Goal: Book appointment/travel/reservation

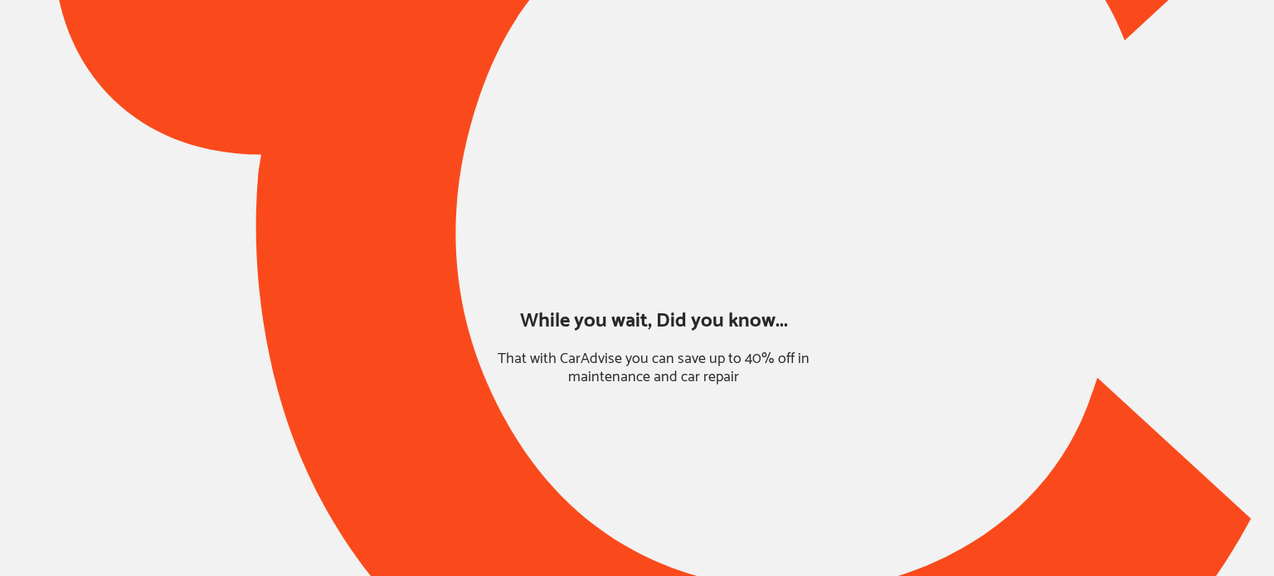
type input "*****"
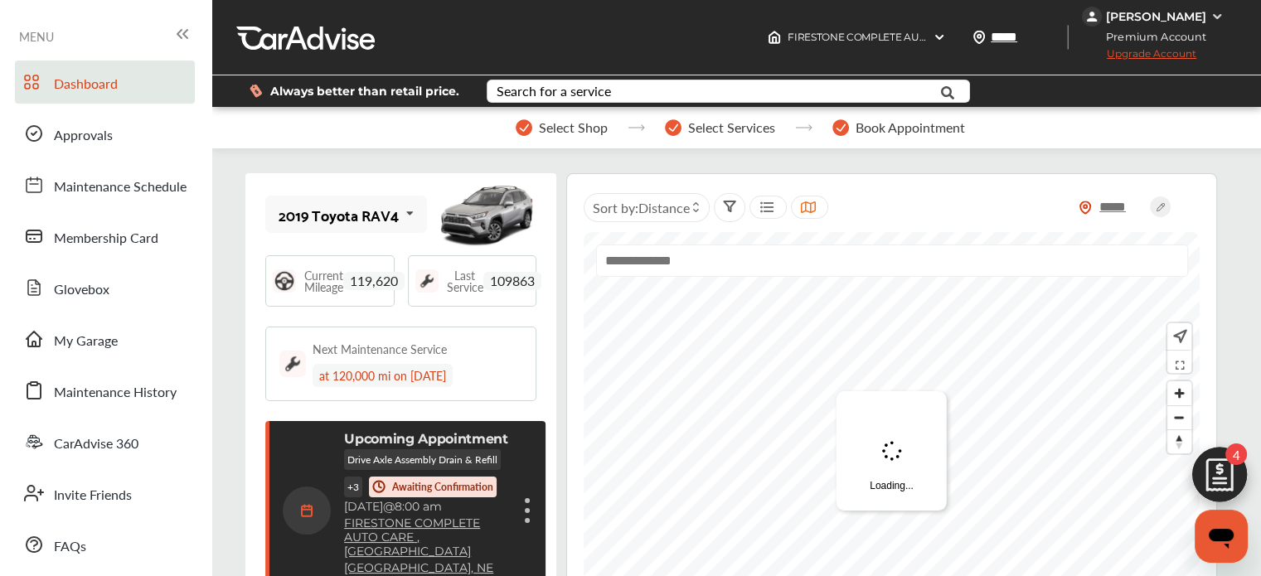
click at [1212, 466] on img at bounding box center [1220, 480] width 80 height 80
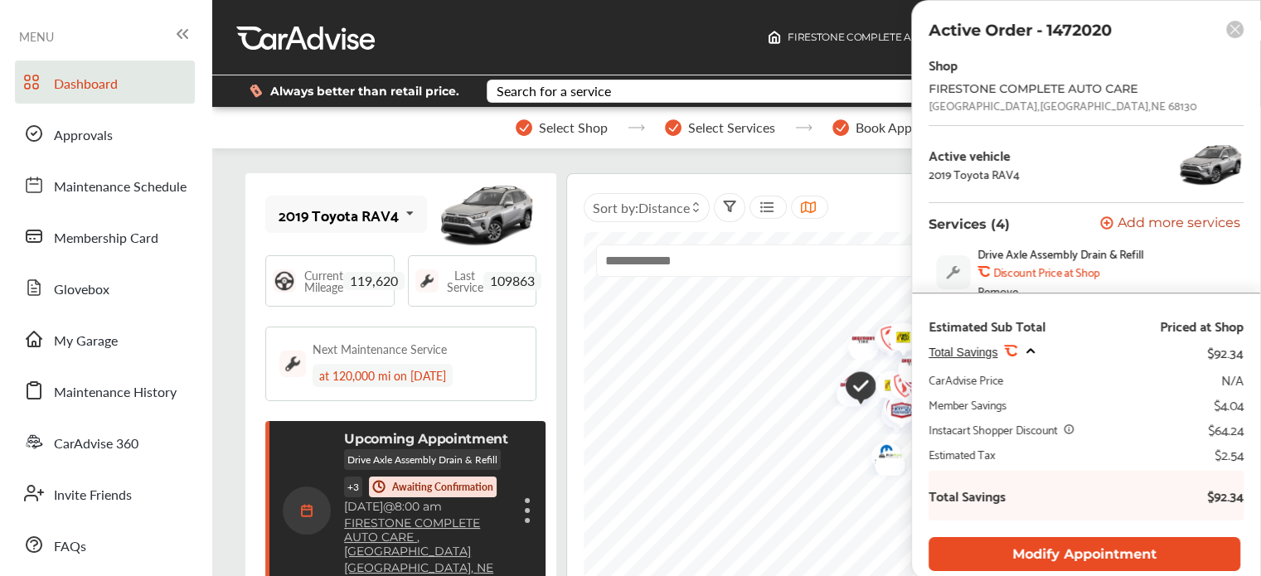
click at [1081, 547] on button "Modify Appointment" at bounding box center [1085, 554] width 312 height 34
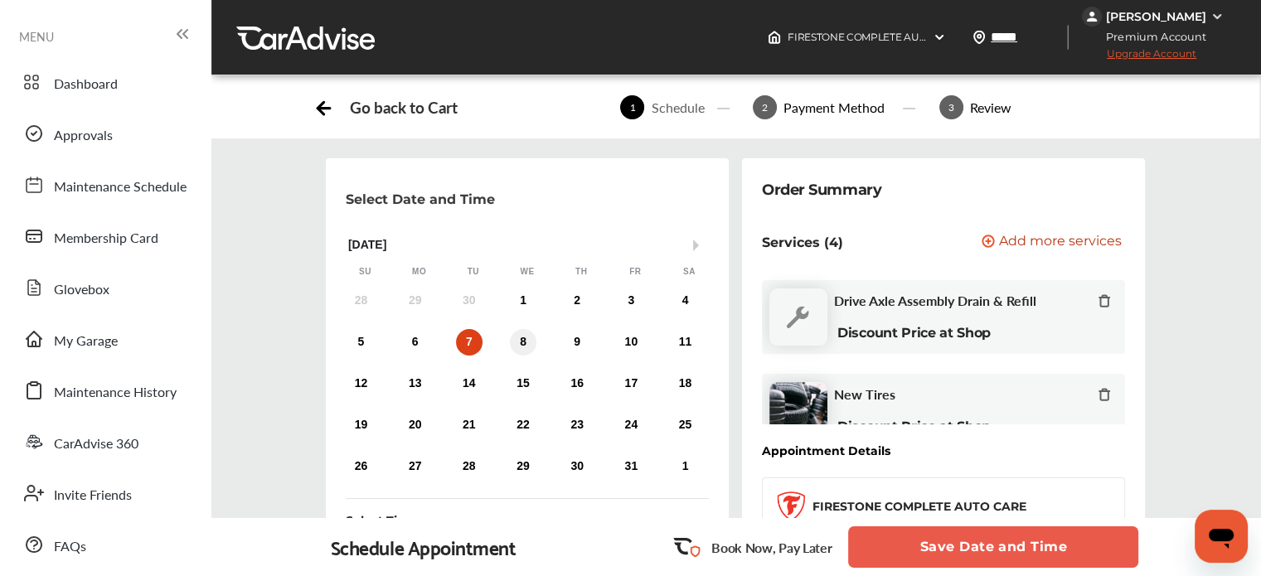
click at [521, 338] on div "8" at bounding box center [523, 342] width 27 height 27
click at [562, 342] on div "5 6 7 8 9 10 11" at bounding box center [523, 342] width 378 height 33
click at [579, 340] on div "9" at bounding box center [577, 342] width 27 height 27
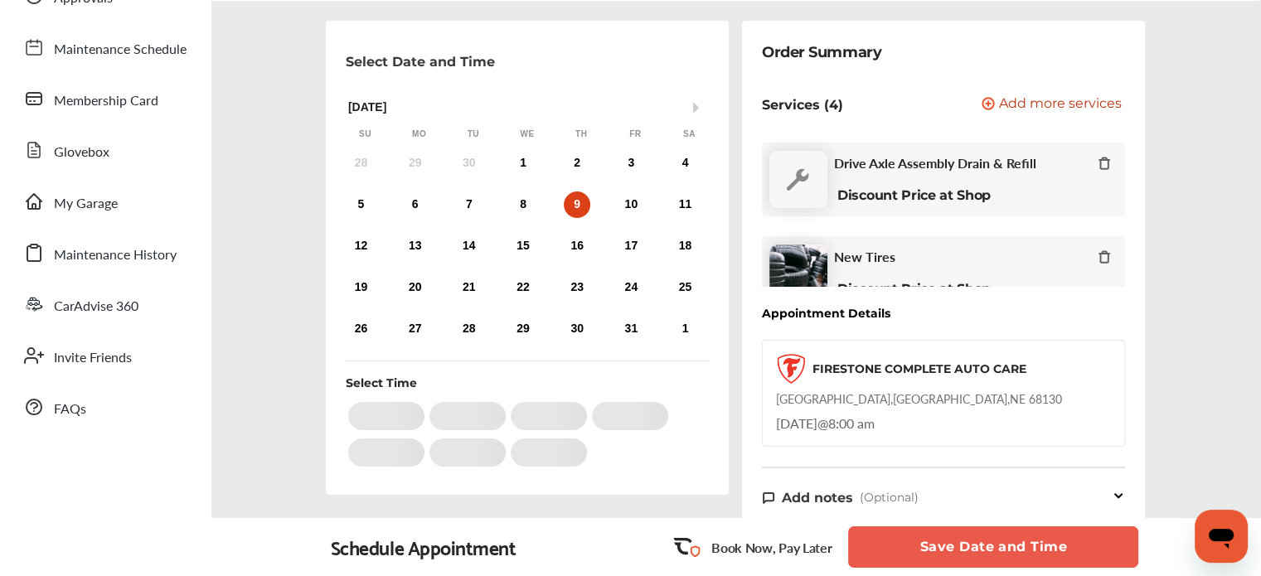
scroll to position [138, 0]
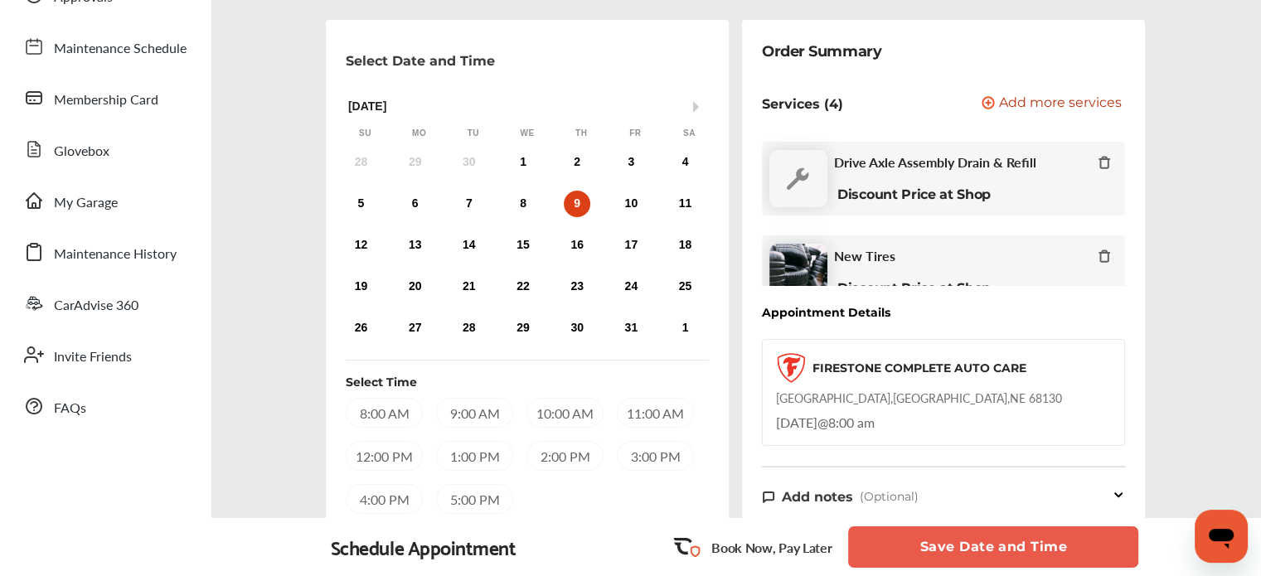
click at [408, 420] on div "8:00 AM" at bounding box center [384, 413] width 77 height 30
click at [1003, 537] on button "Save Date and Time" at bounding box center [993, 547] width 290 height 41
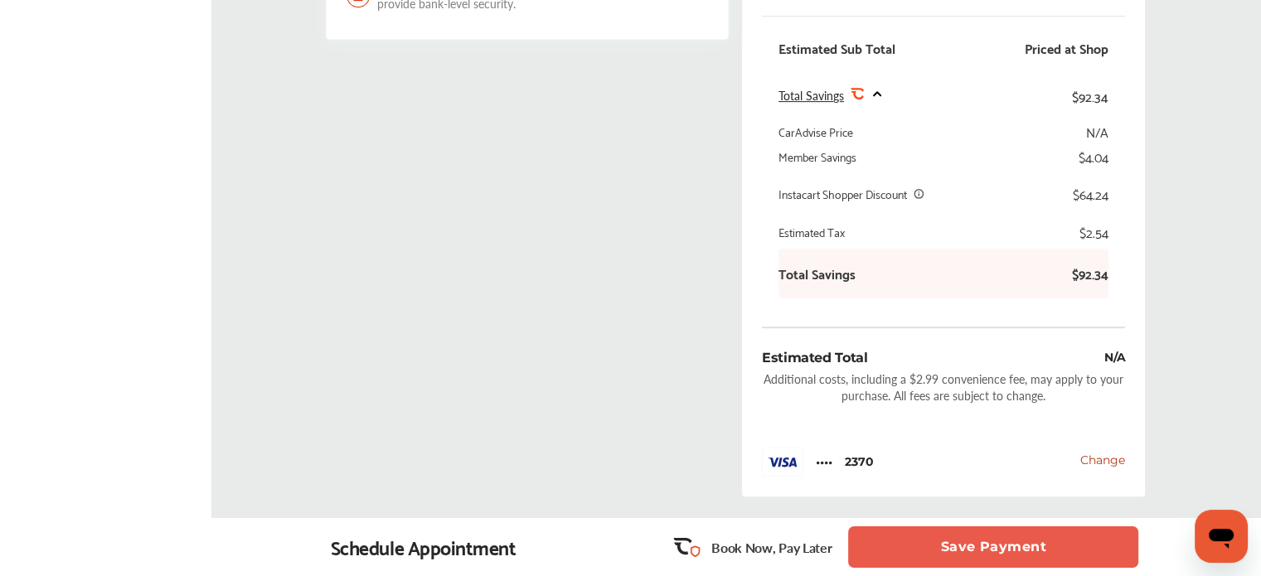
scroll to position [659, 0]
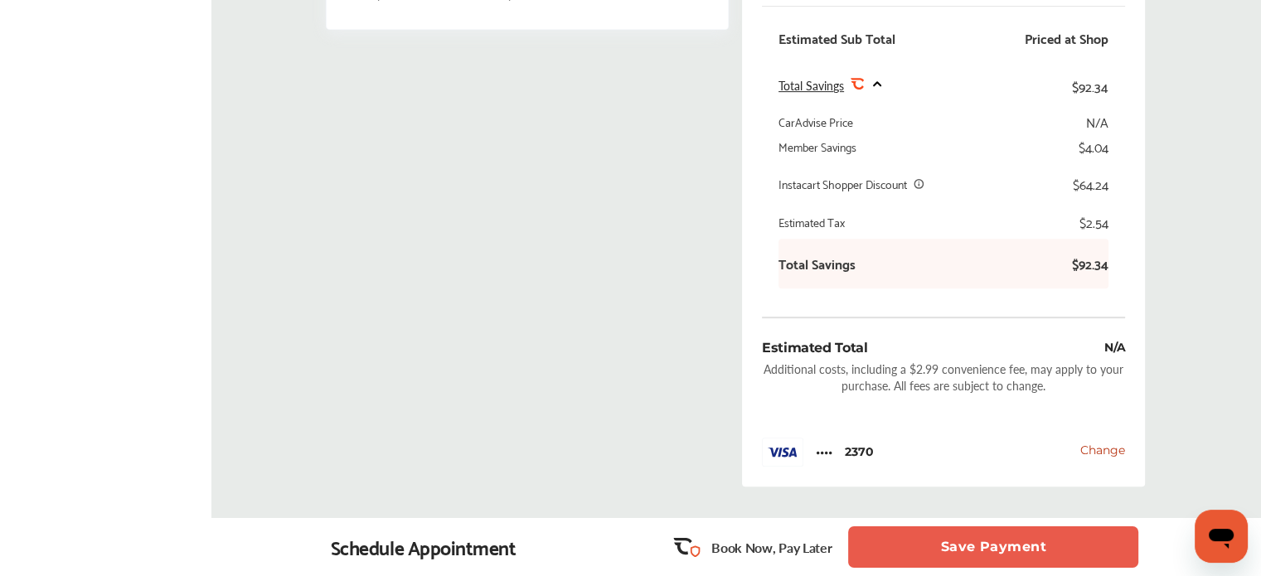
click at [935, 531] on button "Save Payment" at bounding box center [993, 547] width 290 height 41
